Goal: Task Accomplishment & Management: Complete application form

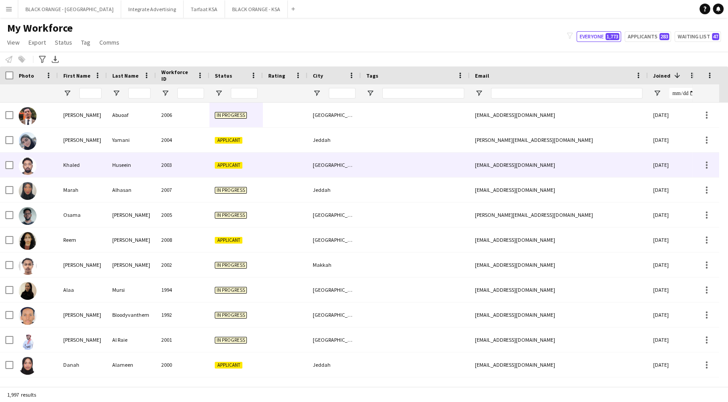
click at [86, 149] on div "[PERSON_NAME]" at bounding box center [82, 139] width 49 height 25
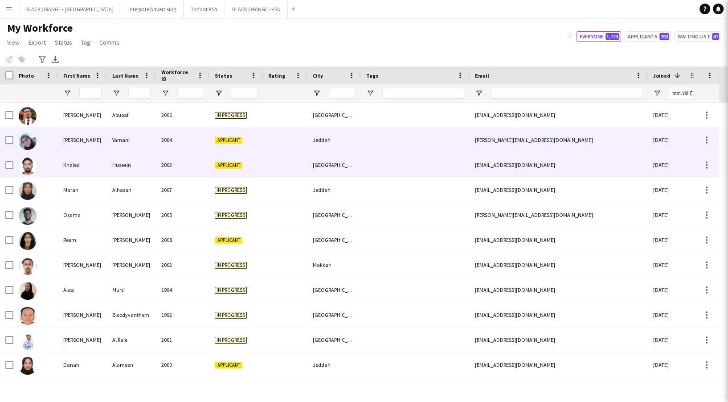
click at [85, 164] on div "Khaled" at bounding box center [82, 164] width 49 height 25
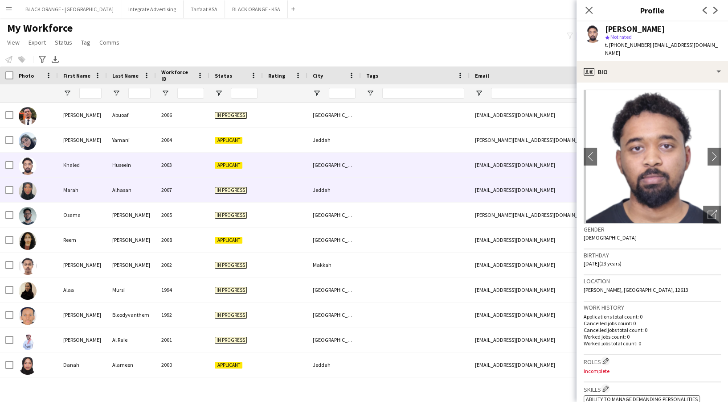
click at [133, 196] on div "Alhasan" at bounding box center [131, 189] width 49 height 25
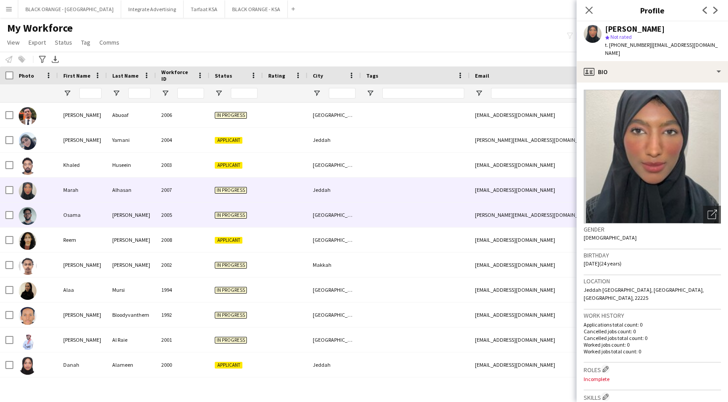
click at [140, 221] on div "[PERSON_NAME]" at bounding box center [131, 214] width 49 height 25
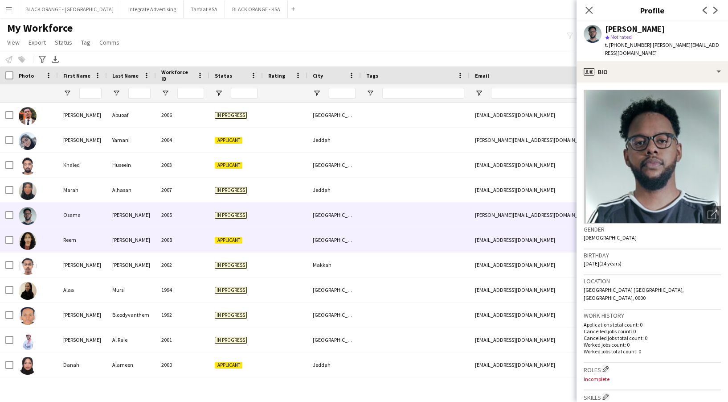
click at [132, 246] on div "[PERSON_NAME]" at bounding box center [131, 239] width 49 height 25
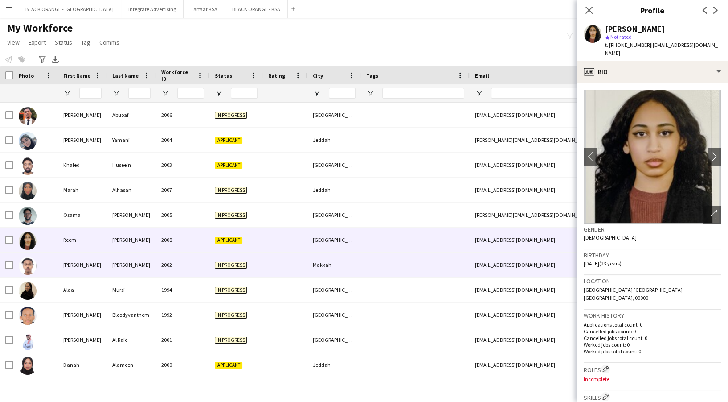
click at [134, 267] on div "[PERSON_NAME]" at bounding box center [131, 264] width 49 height 25
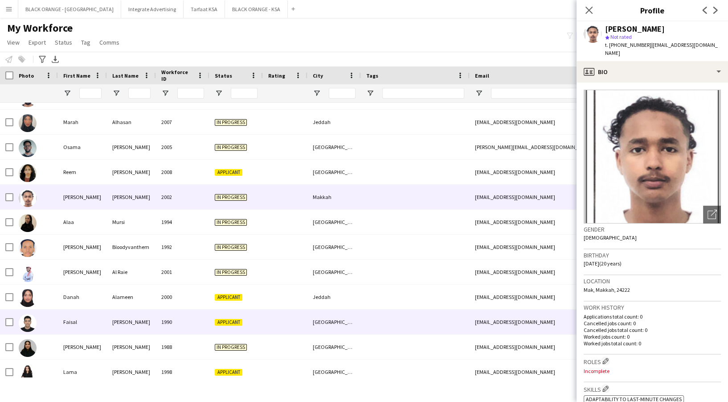
scroll to position [119, 0]
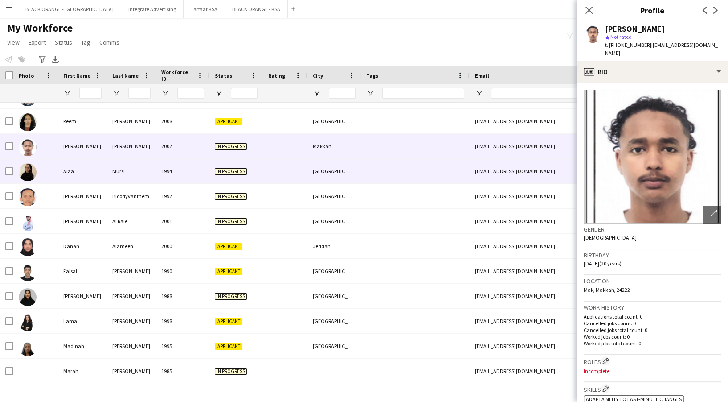
click at [118, 182] on div "Mursi" at bounding box center [131, 171] width 49 height 25
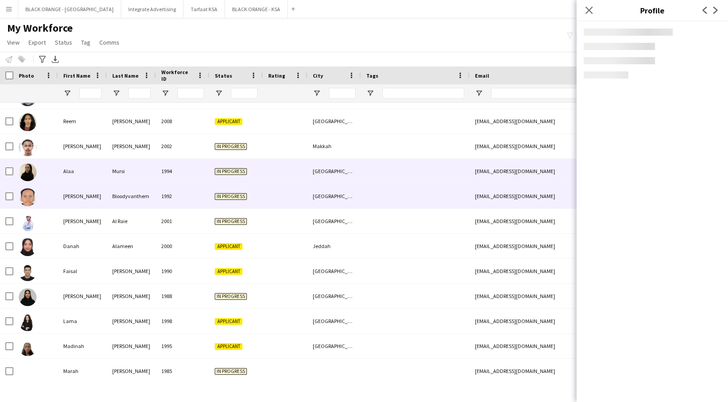
click at [120, 201] on div "Bloodyvanthem" at bounding box center [131, 196] width 49 height 25
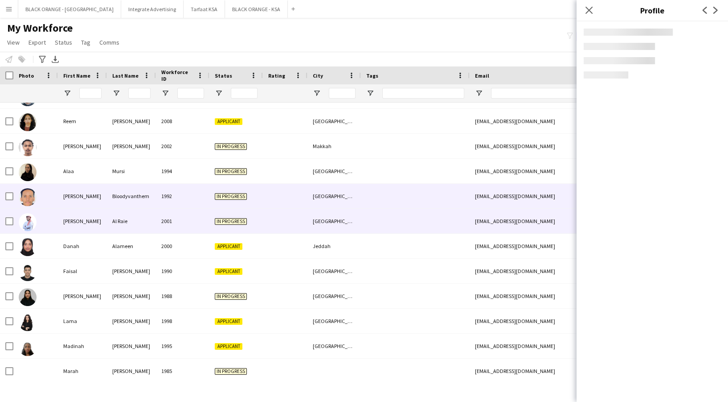
click at [122, 214] on div "Al Raie" at bounding box center [131, 221] width 49 height 25
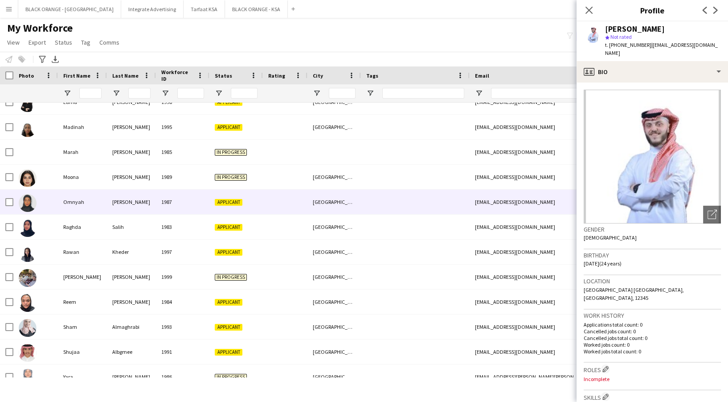
scroll to position [0, 0]
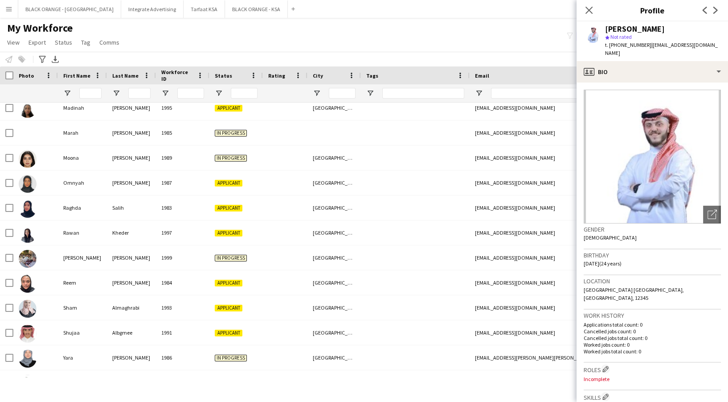
drag, startPoint x: 589, startPoint y: 9, endPoint x: 2, endPoint y: 244, distance: 631.6
click at [590, 9] on icon "Close pop-in" at bounding box center [589, 10] width 7 height 7
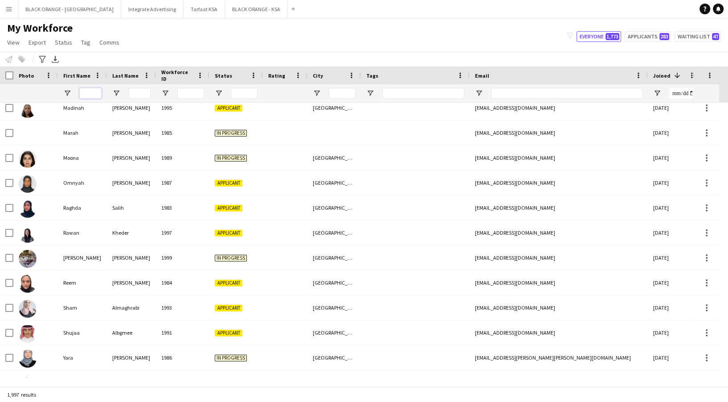
click at [92, 98] on input "First Name Filter Input" at bounding box center [90, 93] width 22 height 11
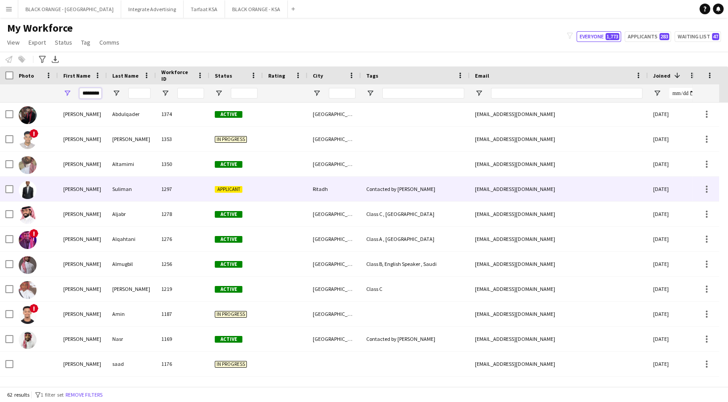
scroll to position [475, 0]
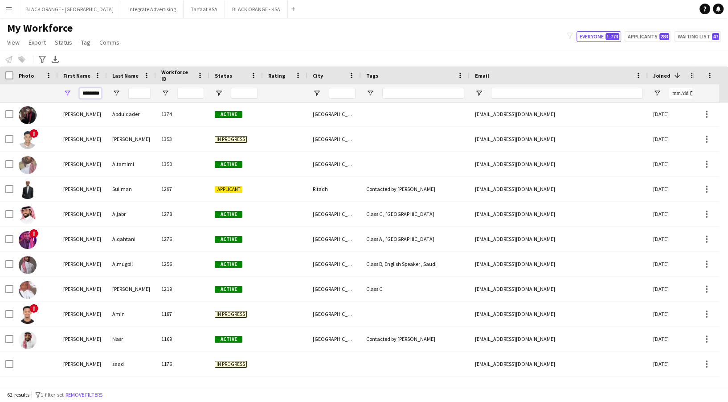
type input "********"
click at [139, 90] on input "Last Name Filter Input" at bounding box center [139, 93] width 22 height 11
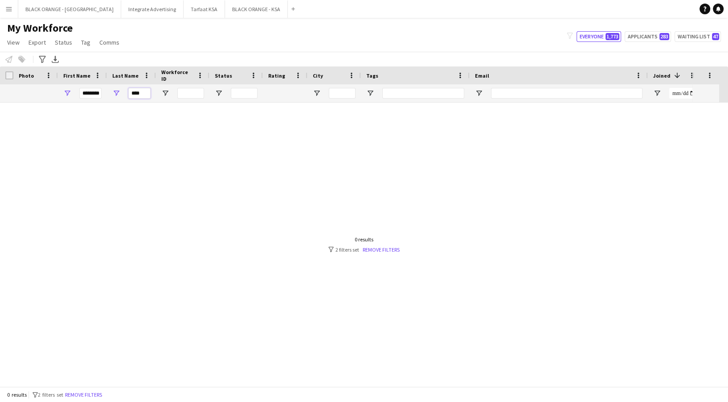
scroll to position [0, 0]
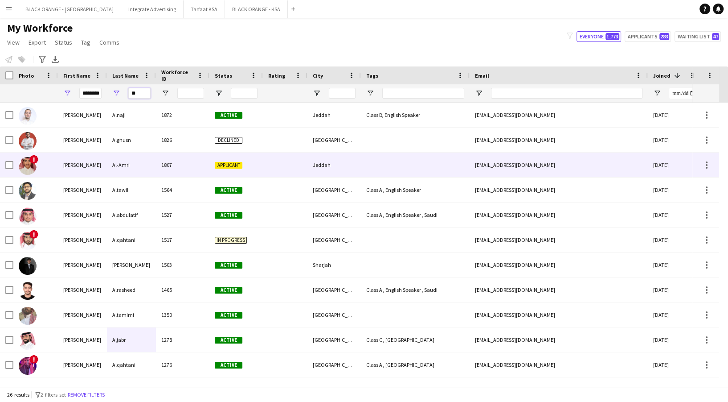
type input "**"
click at [119, 166] on div "Al-Amri" at bounding box center [131, 164] width 49 height 25
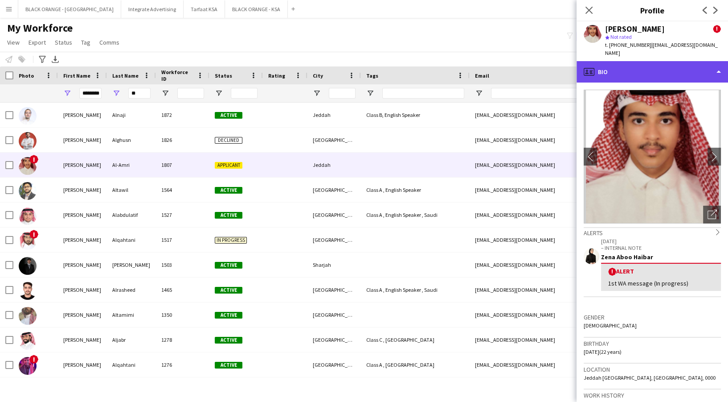
click at [658, 74] on div "profile Bio" at bounding box center [653, 71] width 152 height 21
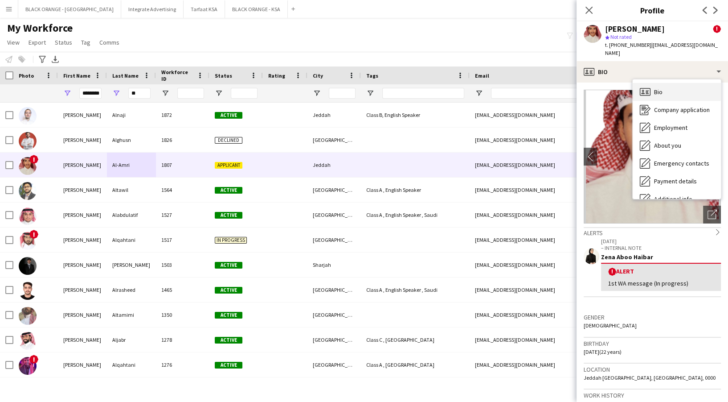
click at [670, 83] on div "Bio Bio" at bounding box center [677, 92] width 88 height 18
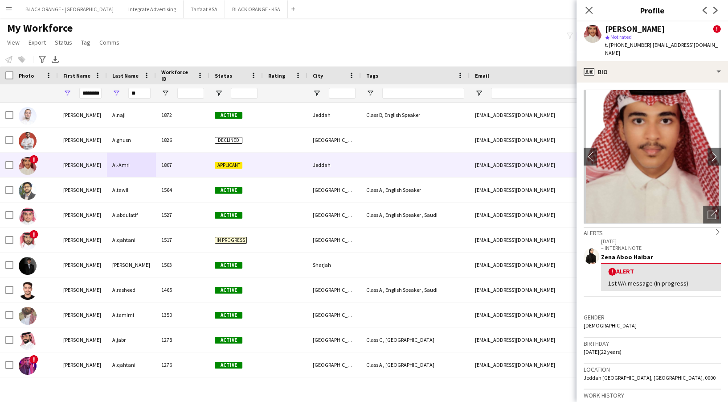
click at [673, 45] on span "| [EMAIL_ADDRESS][DOMAIN_NAME]" at bounding box center [661, 48] width 113 height 15
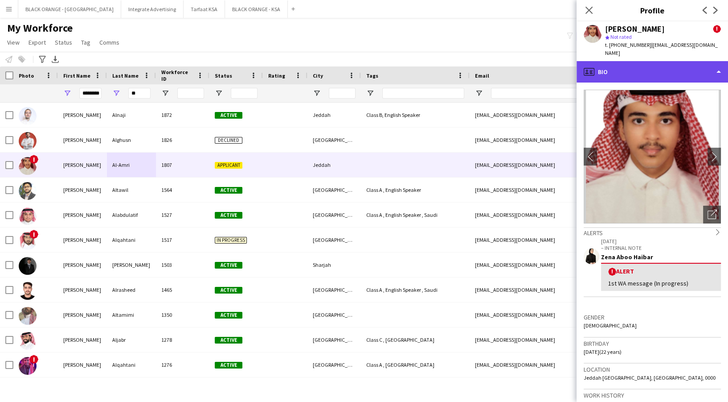
click at [673, 61] on div "profile Bio" at bounding box center [653, 71] width 152 height 21
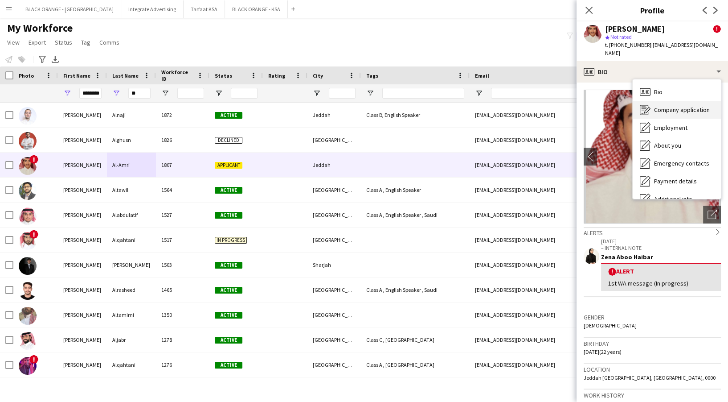
click at [698, 106] on span "Company application" at bounding box center [682, 110] width 56 height 8
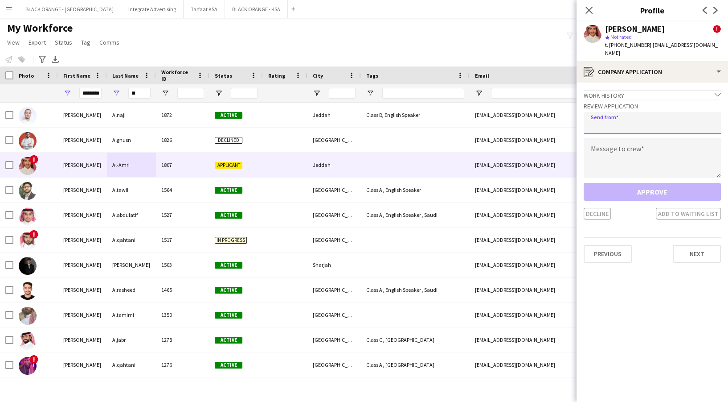
drag, startPoint x: 666, startPoint y: 107, endPoint x: 663, endPoint y: 121, distance: 14.3
click at [666, 112] on input "email" at bounding box center [652, 123] width 137 height 22
type input "**********"
click at [611, 145] on textarea at bounding box center [652, 158] width 137 height 40
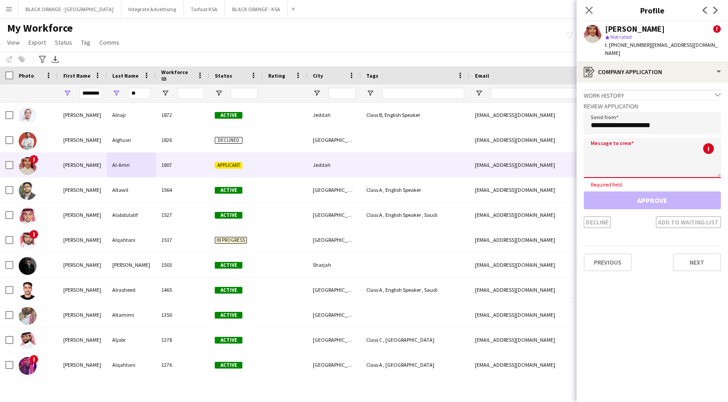
paste textarea "**********"
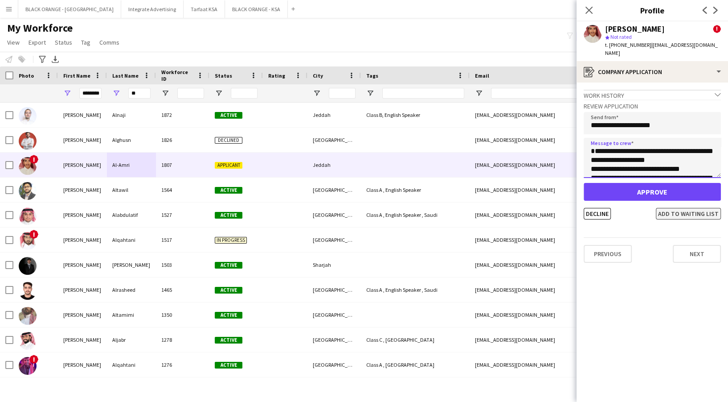
type textarea "**********"
click at [669, 208] on button "Add to waiting list" at bounding box center [688, 214] width 65 height 12
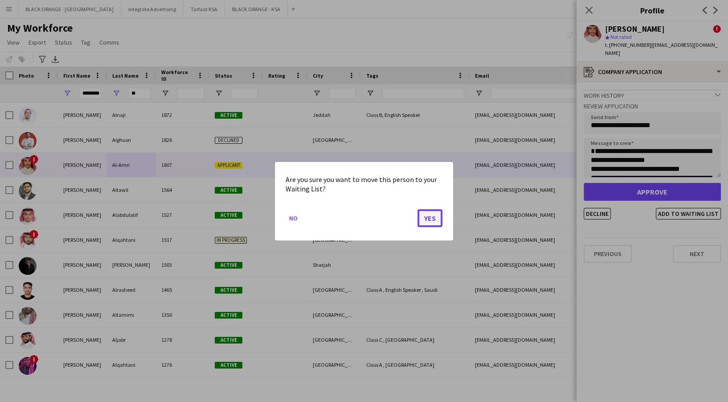
click at [436, 221] on button "Yes" at bounding box center [430, 218] width 25 height 18
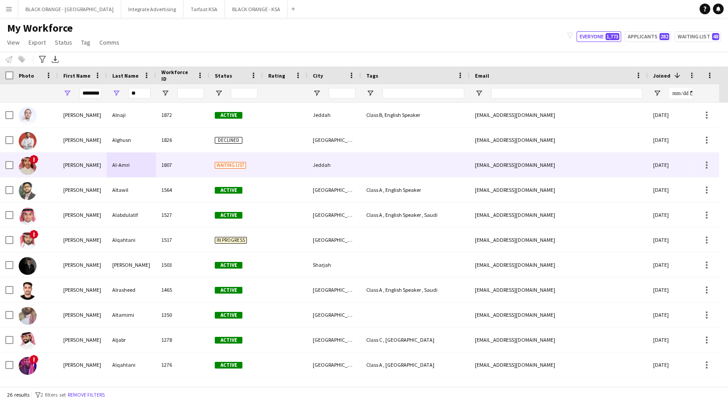
click at [98, 170] on div "[PERSON_NAME]" at bounding box center [82, 164] width 49 height 25
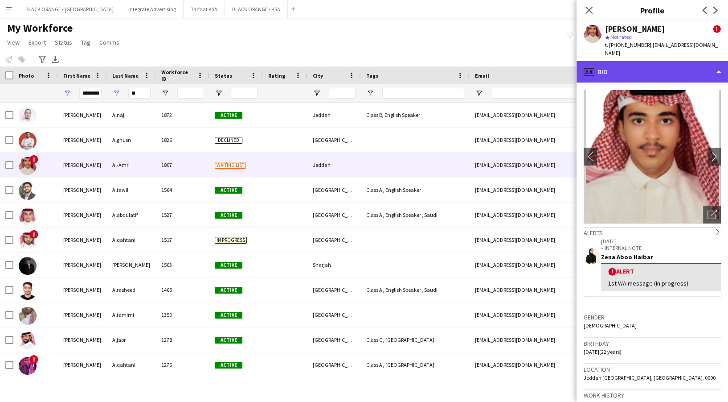
click at [651, 61] on div "profile Bio" at bounding box center [653, 71] width 152 height 21
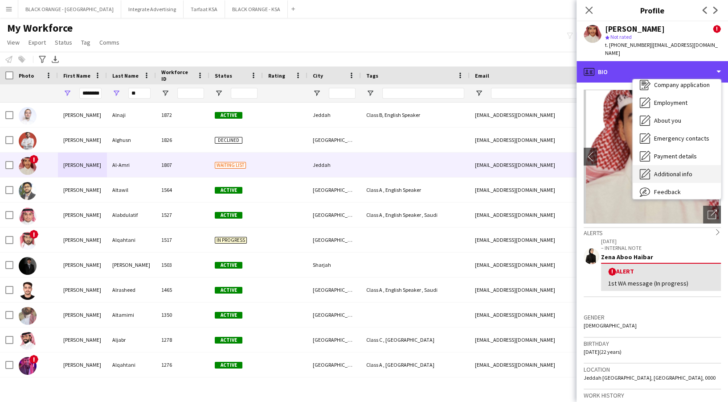
scroll to position [48, 0]
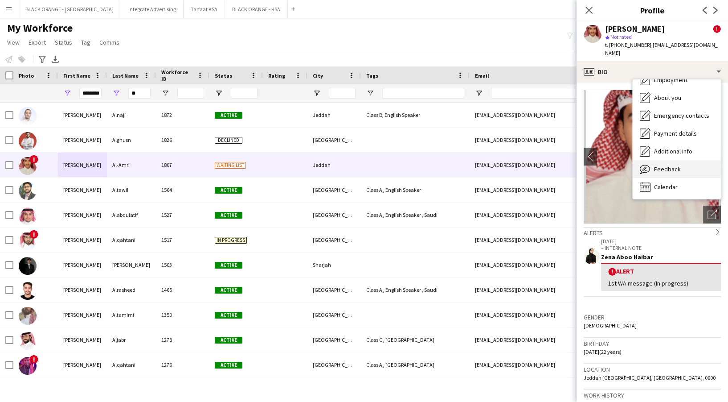
click at [665, 160] on div "Feedback Feedback" at bounding box center [677, 169] width 88 height 18
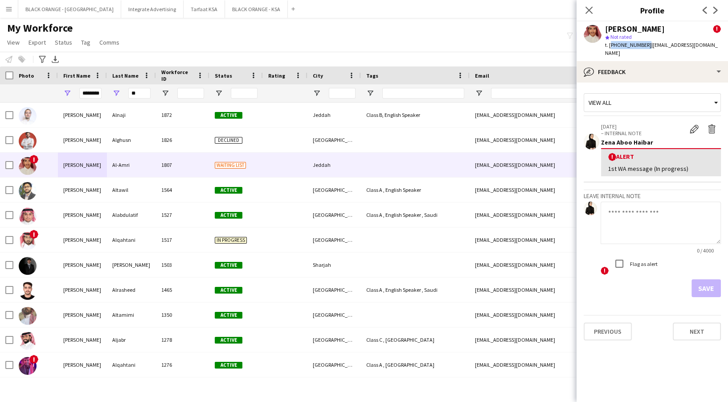
drag, startPoint x: 609, startPoint y: 45, endPoint x: 644, endPoint y: 42, distance: 34.9
click at [644, 42] on span "t. [PHONE_NUMBER]" at bounding box center [628, 44] width 46 height 7
copy span "[PHONE_NUMBER]"
